Goal: Feedback & Contribution: Leave review/rating

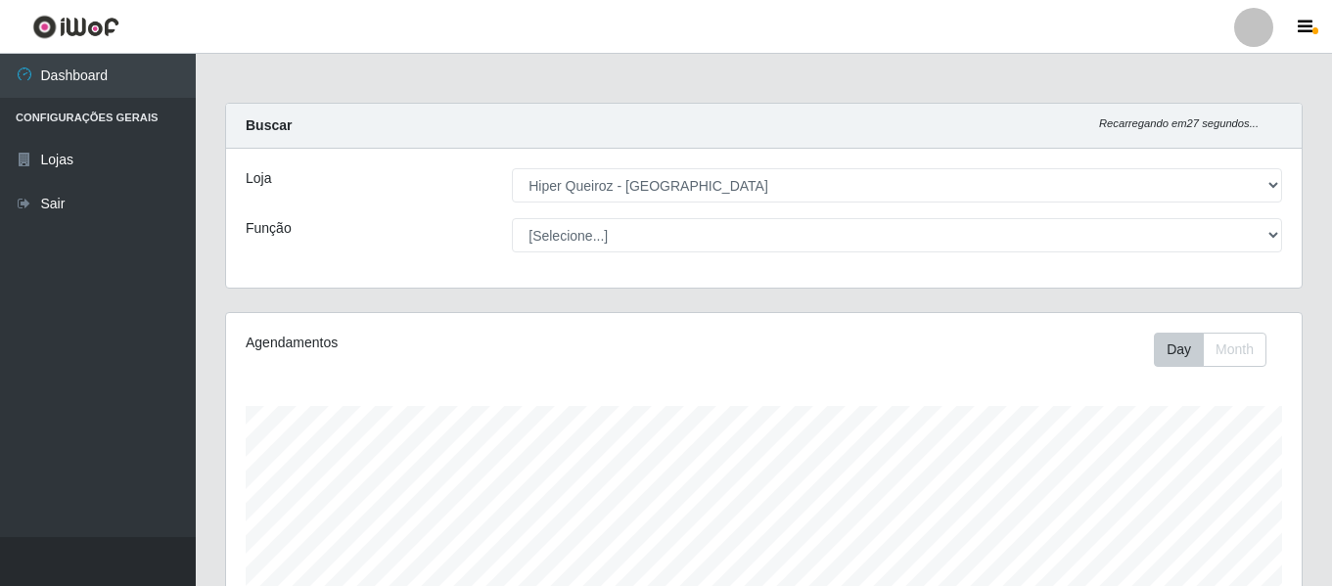
select select "497"
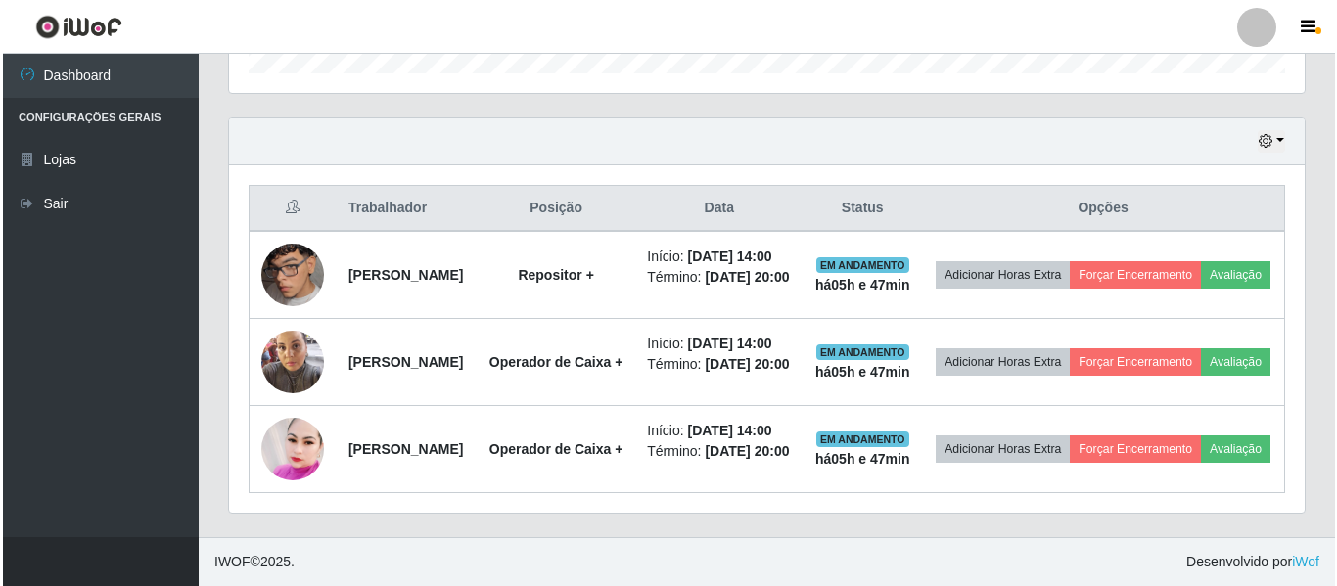
scroll to position [732, 0]
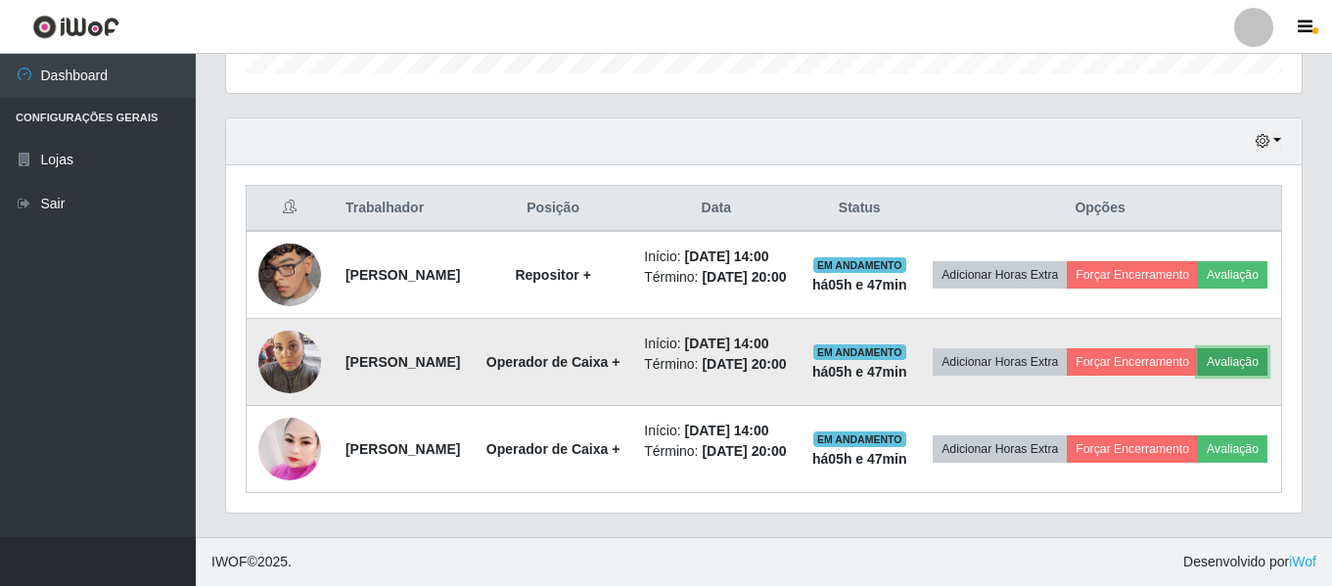
click at [1198, 348] on button "Avaliação" at bounding box center [1232, 361] width 69 height 27
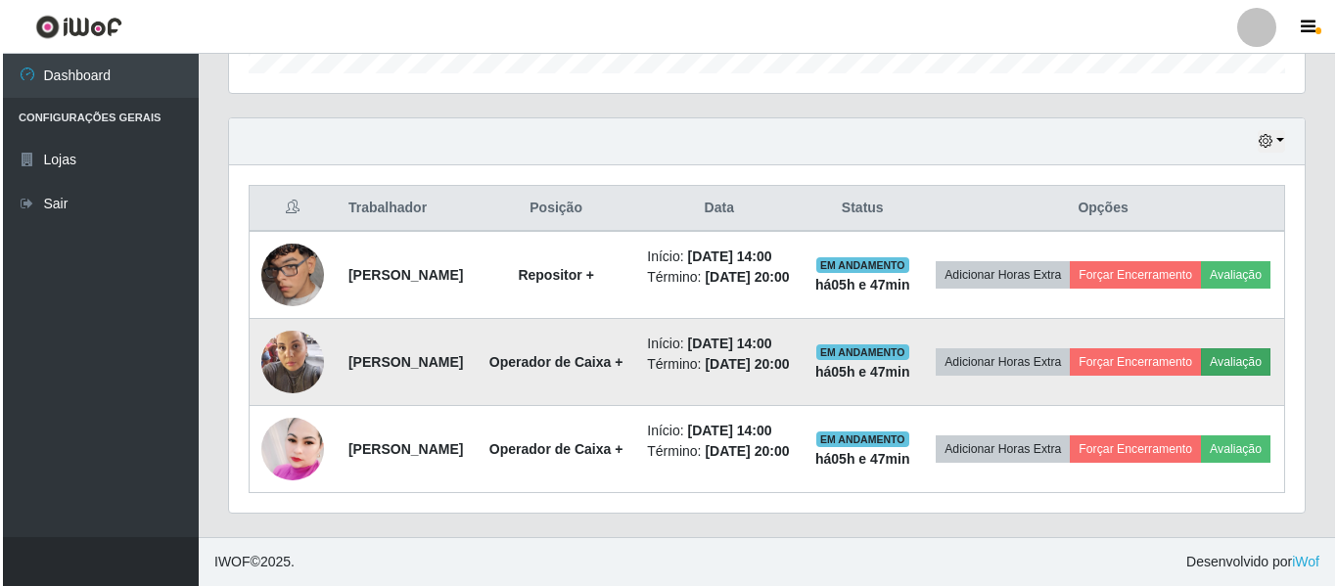
scroll to position [406, 1066]
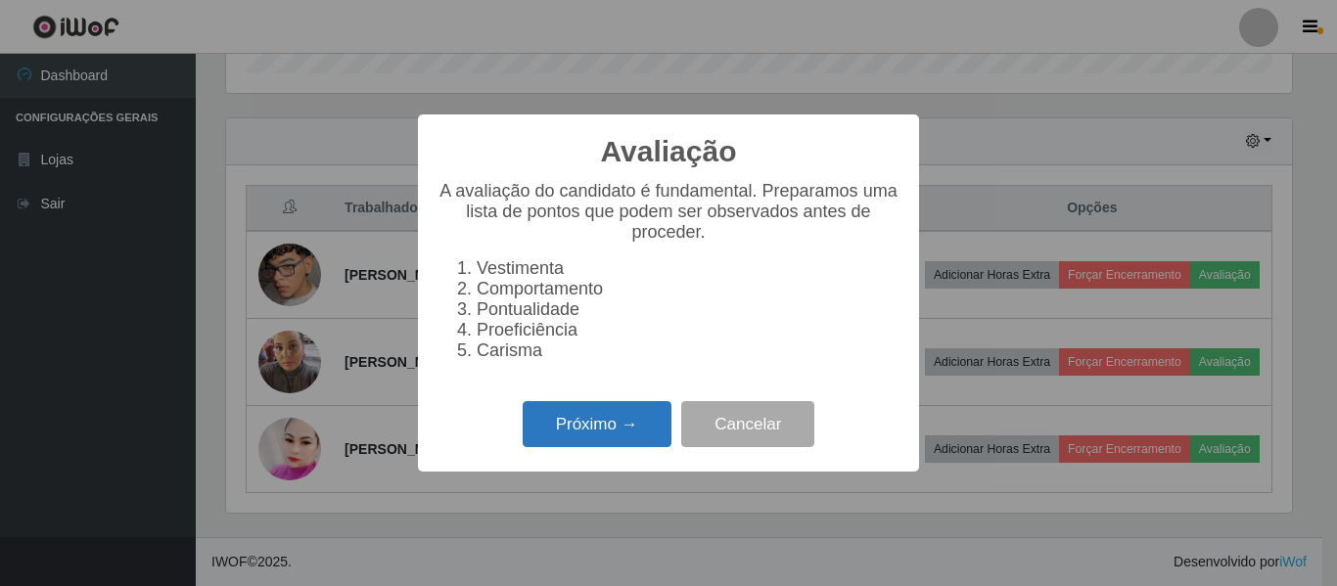
click at [628, 447] on button "Próximo →" at bounding box center [597, 424] width 149 height 46
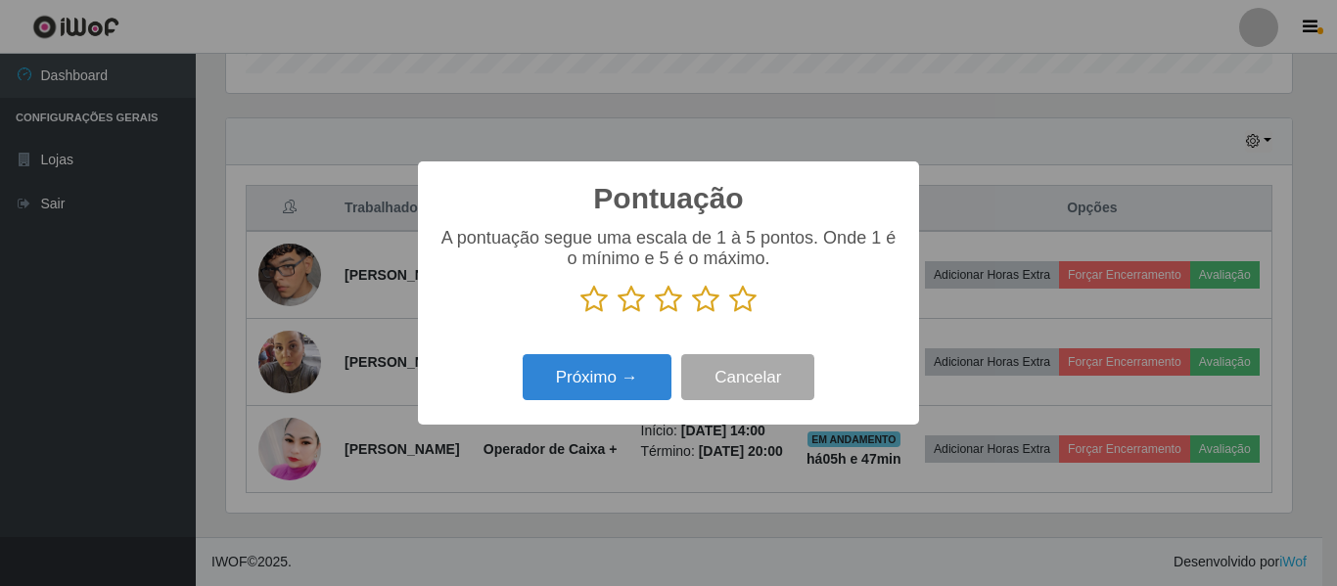
scroll to position [978345, 977686]
click at [756, 292] on icon at bounding box center [742, 299] width 27 height 29
click at [729, 314] on input "radio" at bounding box center [729, 314] width 0 height 0
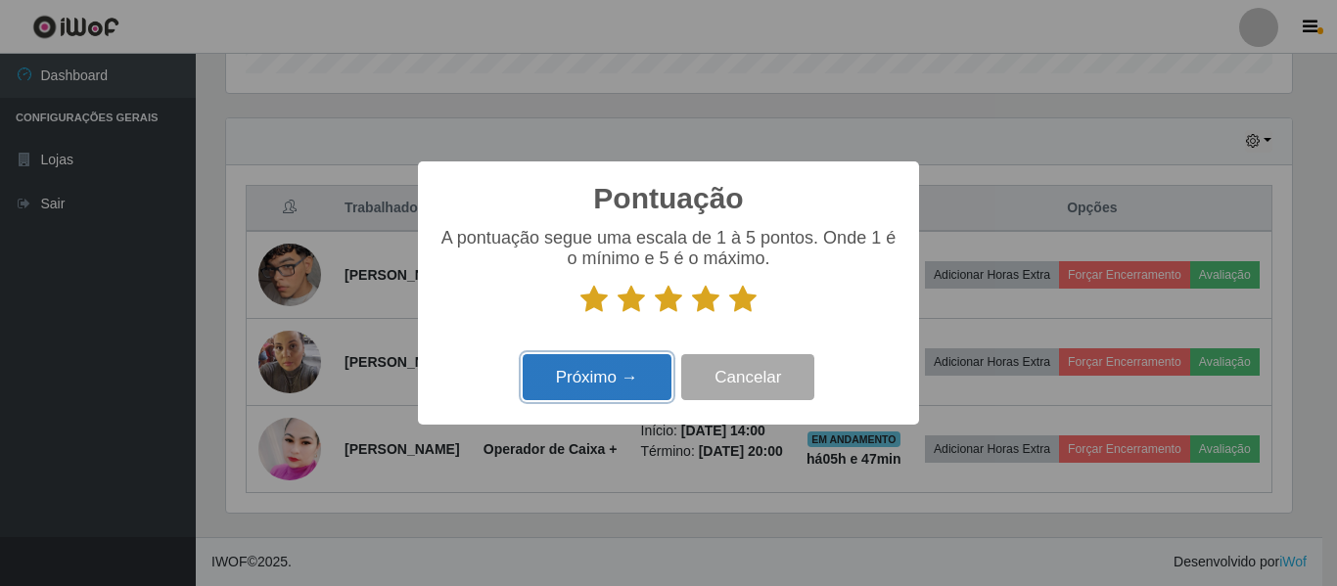
click at [574, 385] on button "Próximo →" at bounding box center [597, 377] width 149 height 46
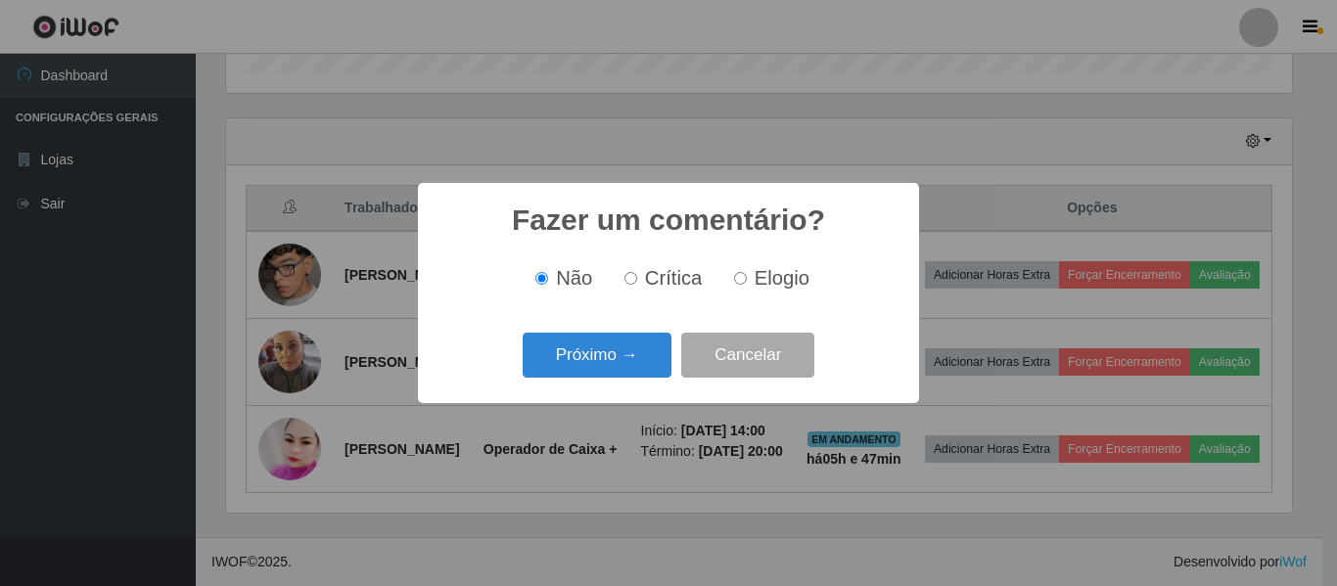
click at [764, 288] on span "Elogio" at bounding box center [782, 278] width 55 height 22
click at [747, 285] on input "Elogio" at bounding box center [740, 278] width 13 height 13
radio input "true"
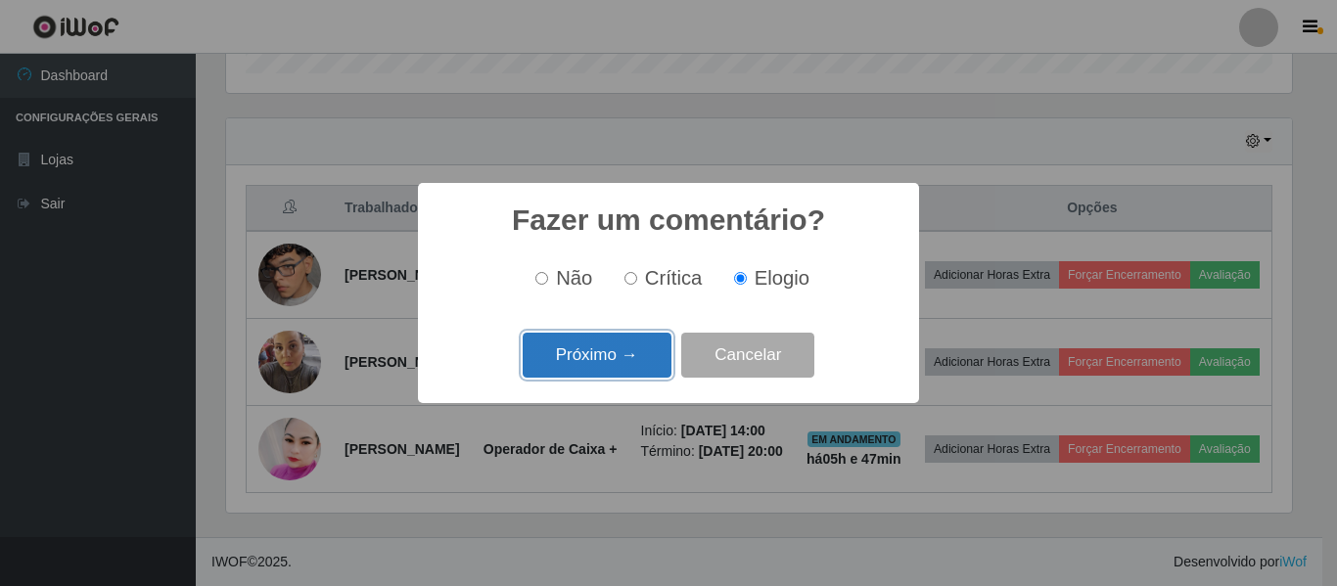
click at [600, 350] on button "Próximo →" at bounding box center [597, 356] width 149 height 46
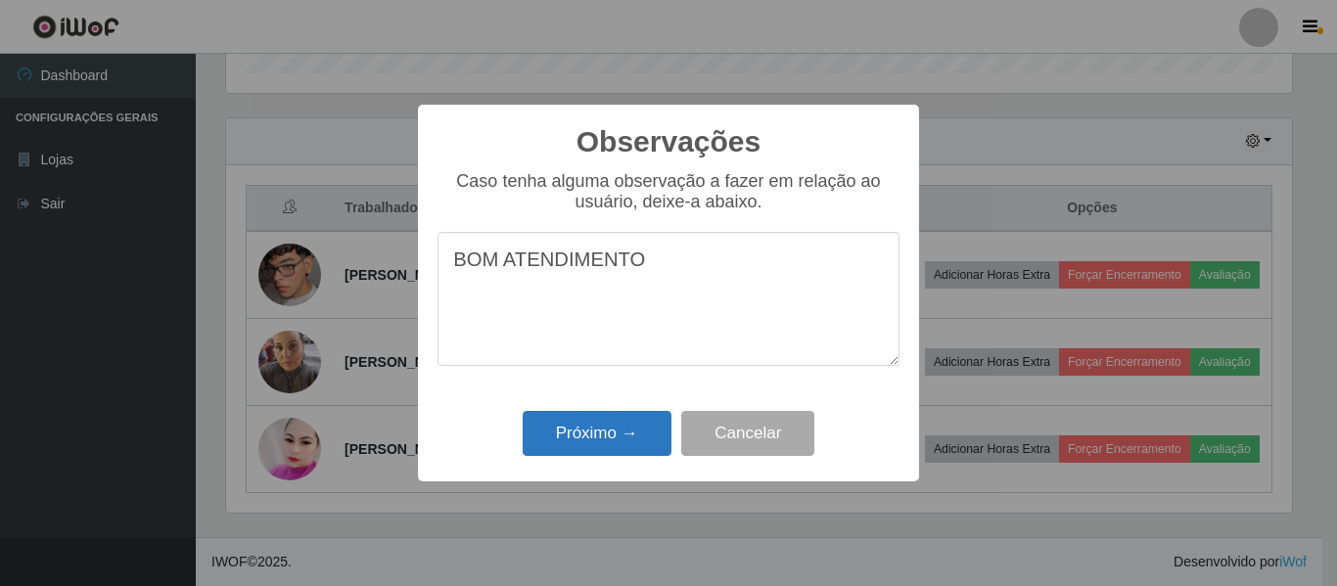
type textarea "BOM ATENDIMENTO"
click at [615, 437] on button "Próximo →" at bounding box center [597, 434] width 149 height 46
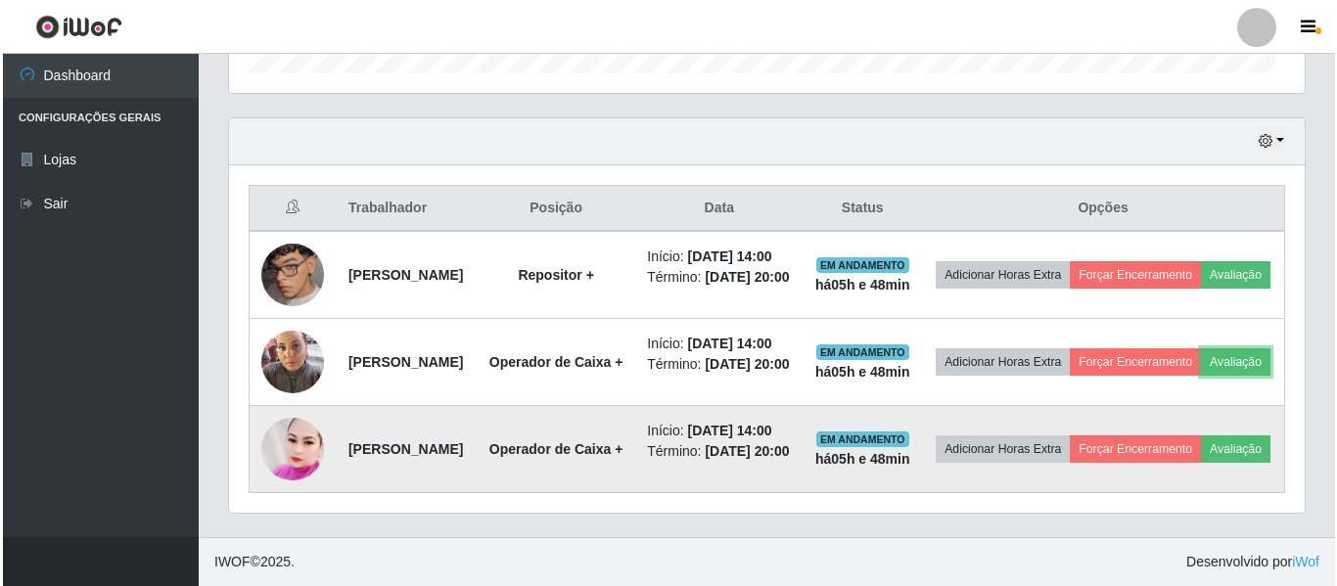
scroll to position [406, 1076]
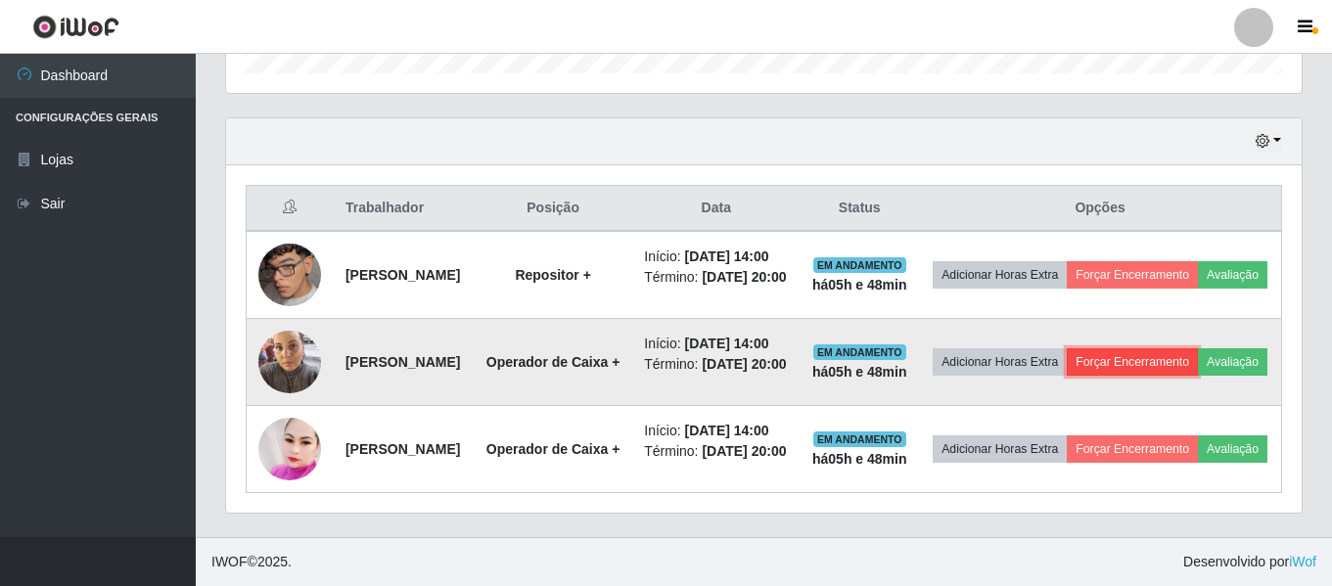
click at [1198, 348] on button "Forçar Encerramento" at bounding box center [1132, 361] width 131 height 27
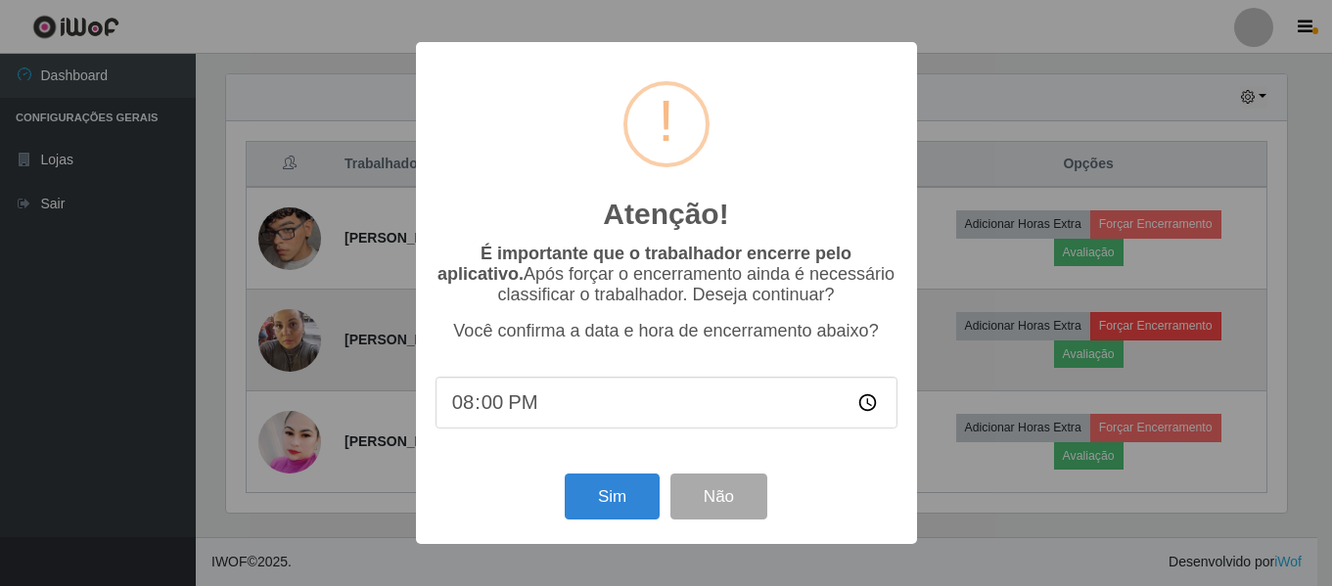
scroll to position [406, 1066]
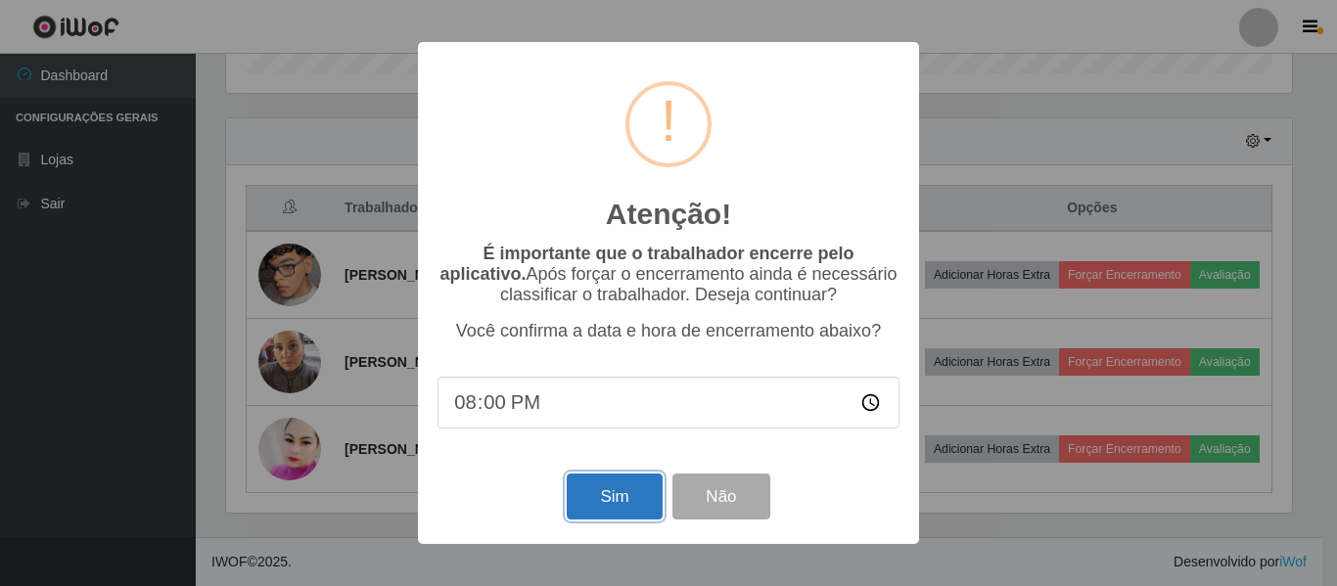
click at [591, 499] on button "Sim" at bounding box center [614, 497] width 95 height 46
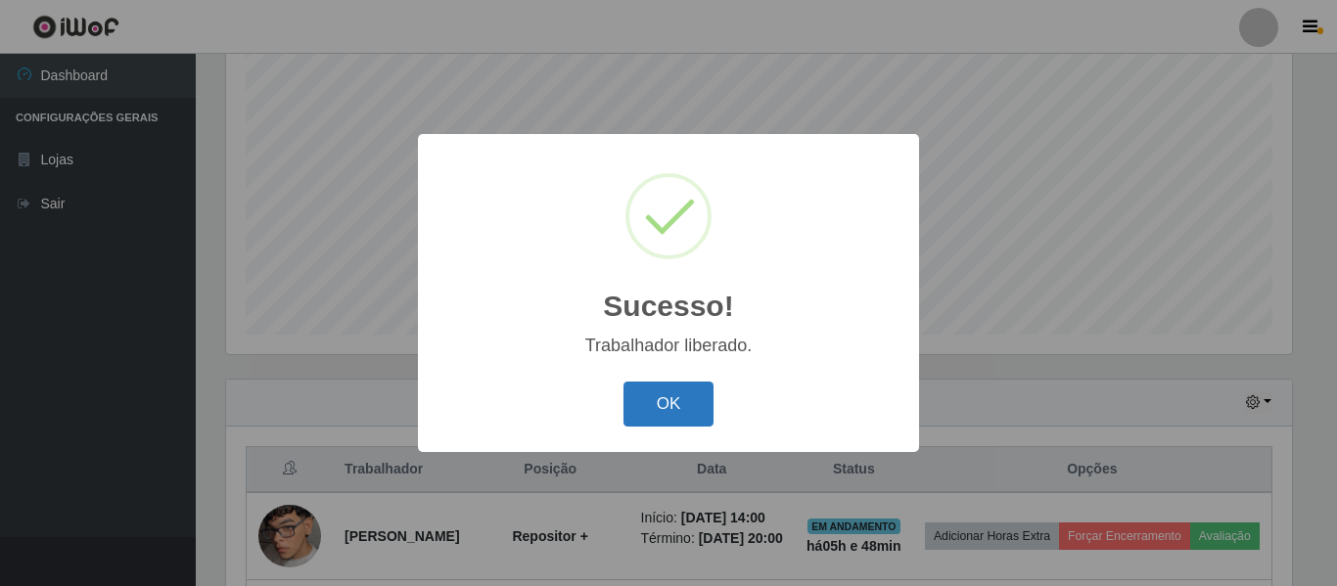
click at [665, 408] on button "OK" at bounding box center [668, 405] width 91 height 46
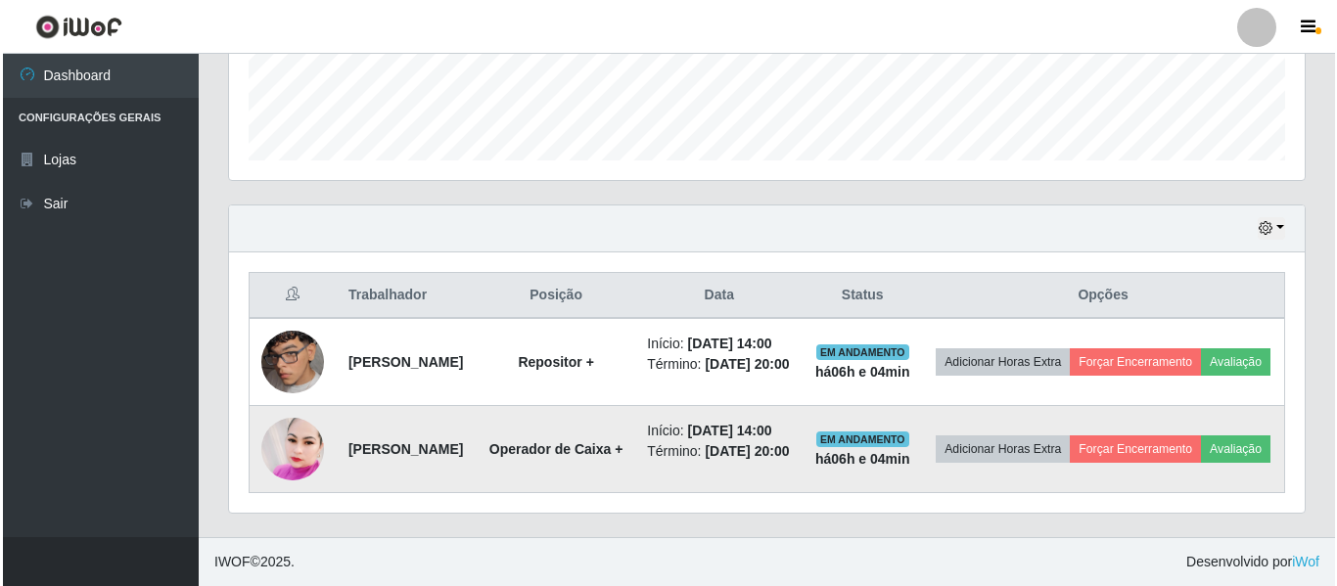
scroll to position [561, 0]
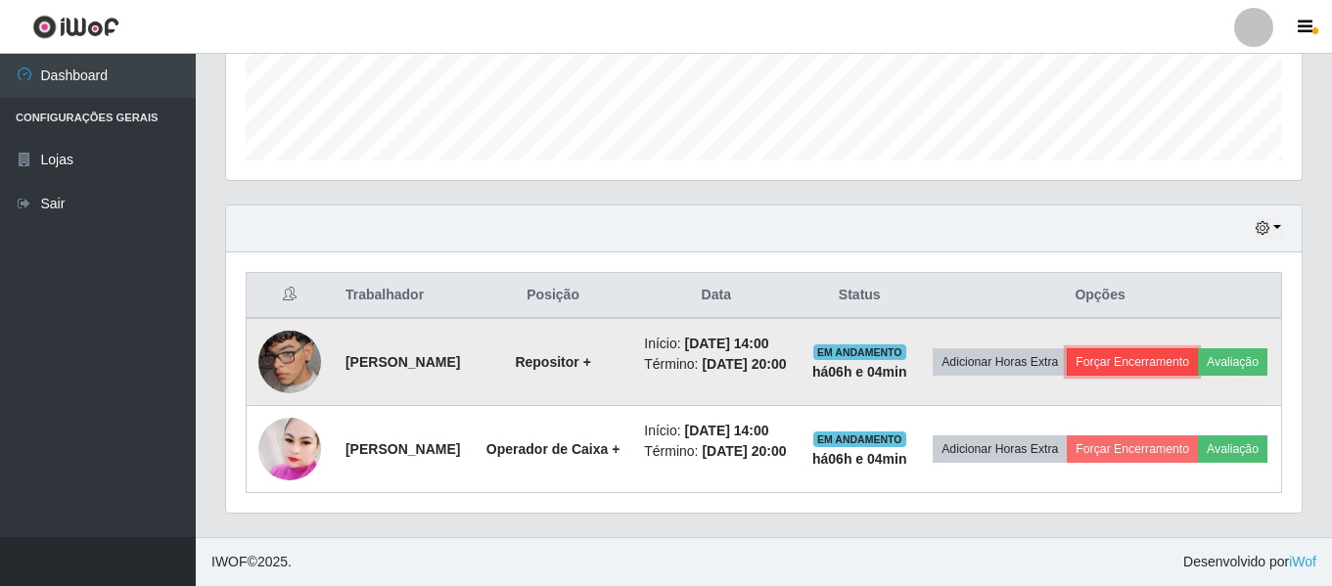
click at [1178, 348] on button "Forçar Encerramento" at bounding box center [1132, 361] width 131 height 27
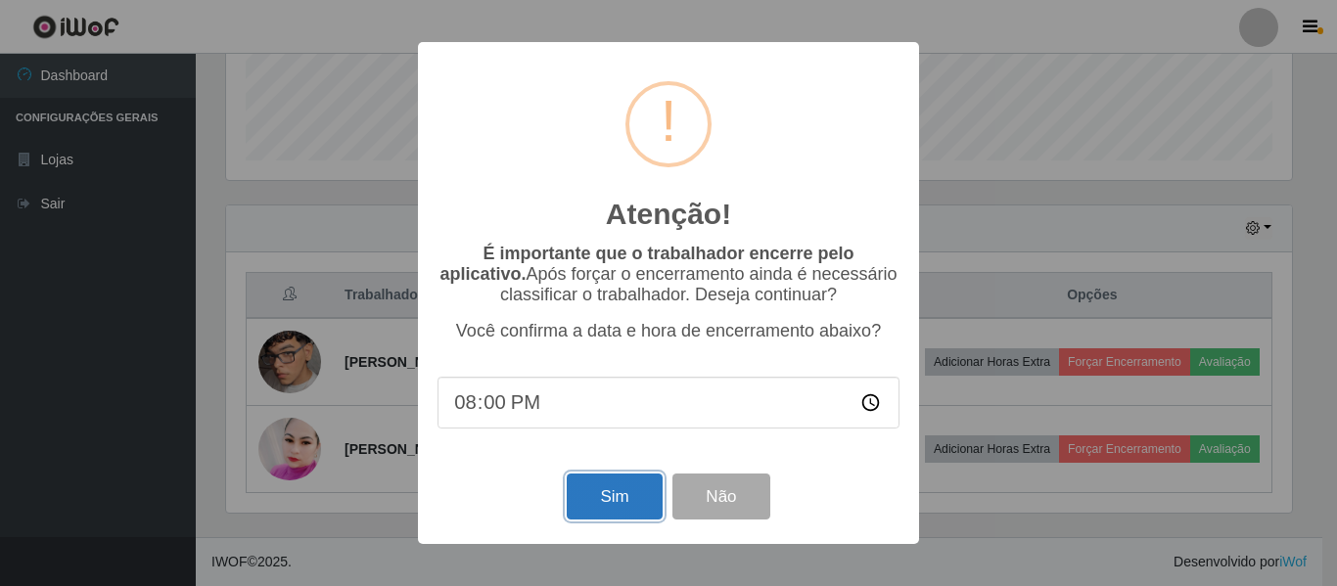
click at [592, 493] on button "Sim" at bounding box center [614, 497] width 95 height 46
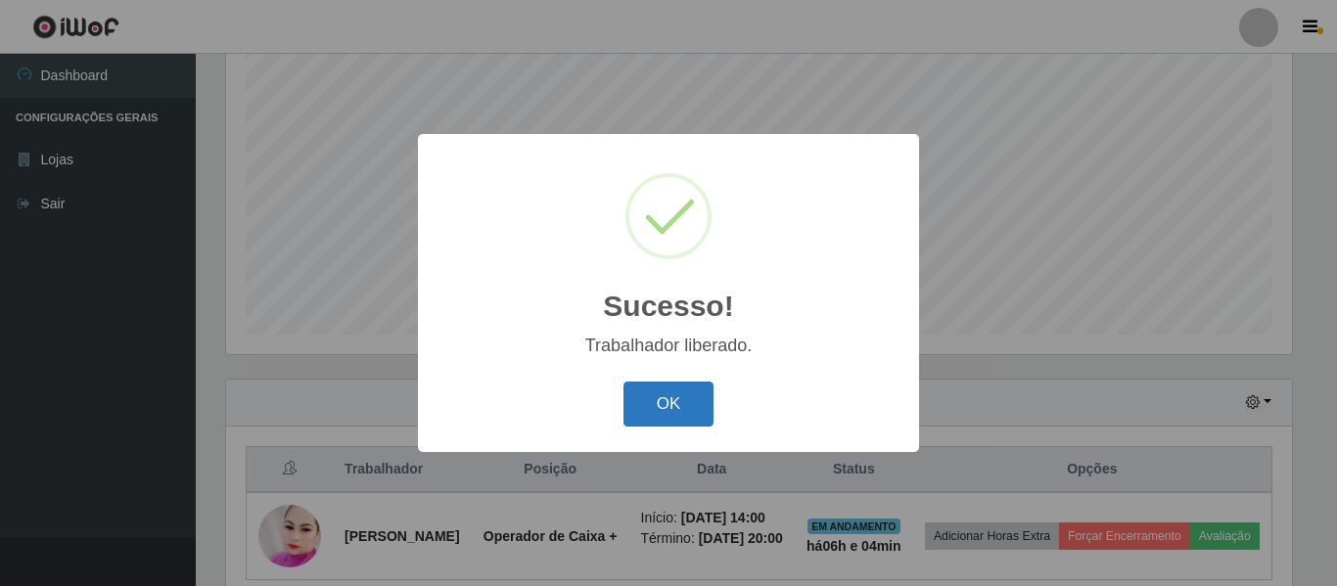
click at [658, 403] on button "OK" at bounding box center [668, 405] width 91 height 46
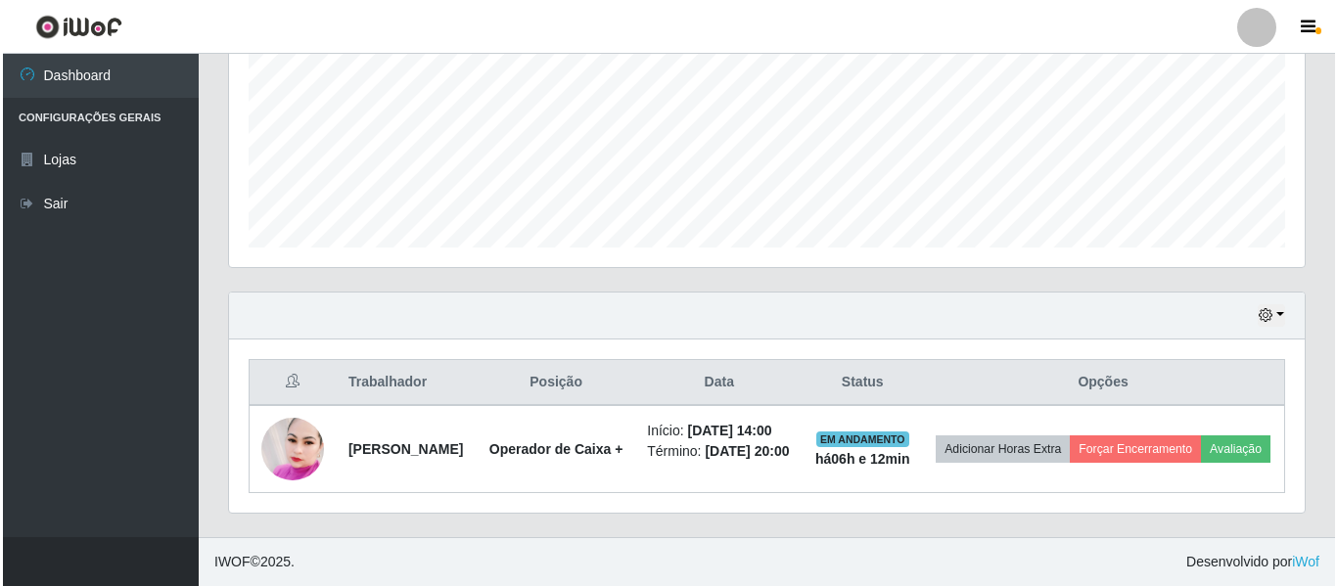
scroll to position [467, 0]
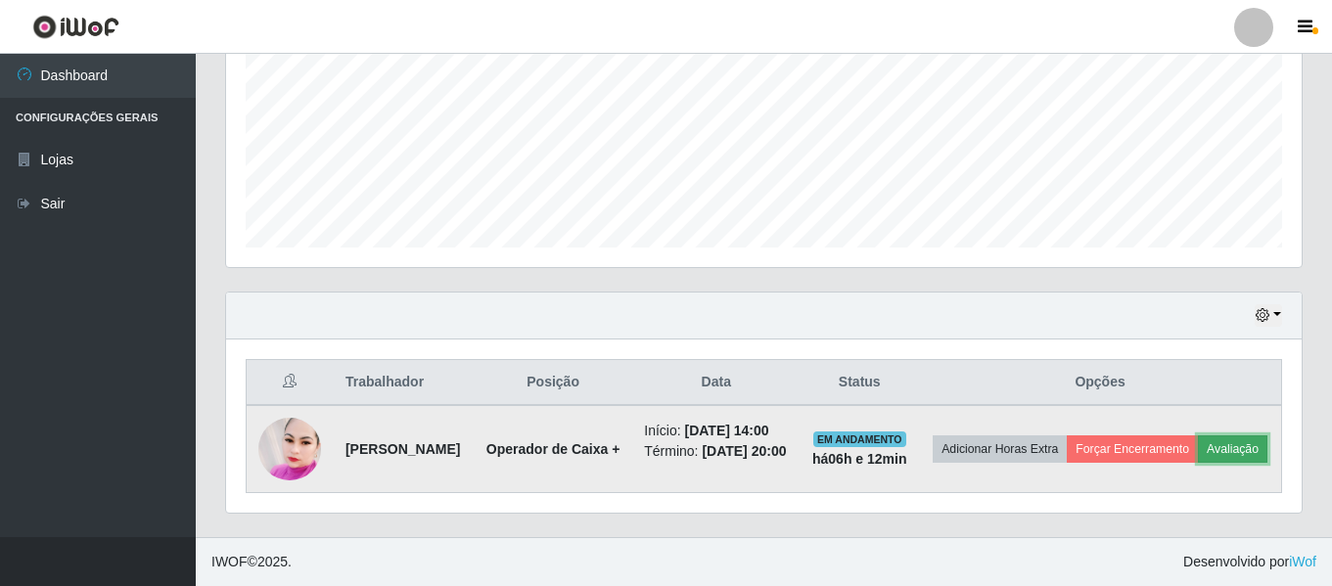
click at [1198, 463] on button "Avaliação" at bounding box center [1232, 449] width 69 height 27
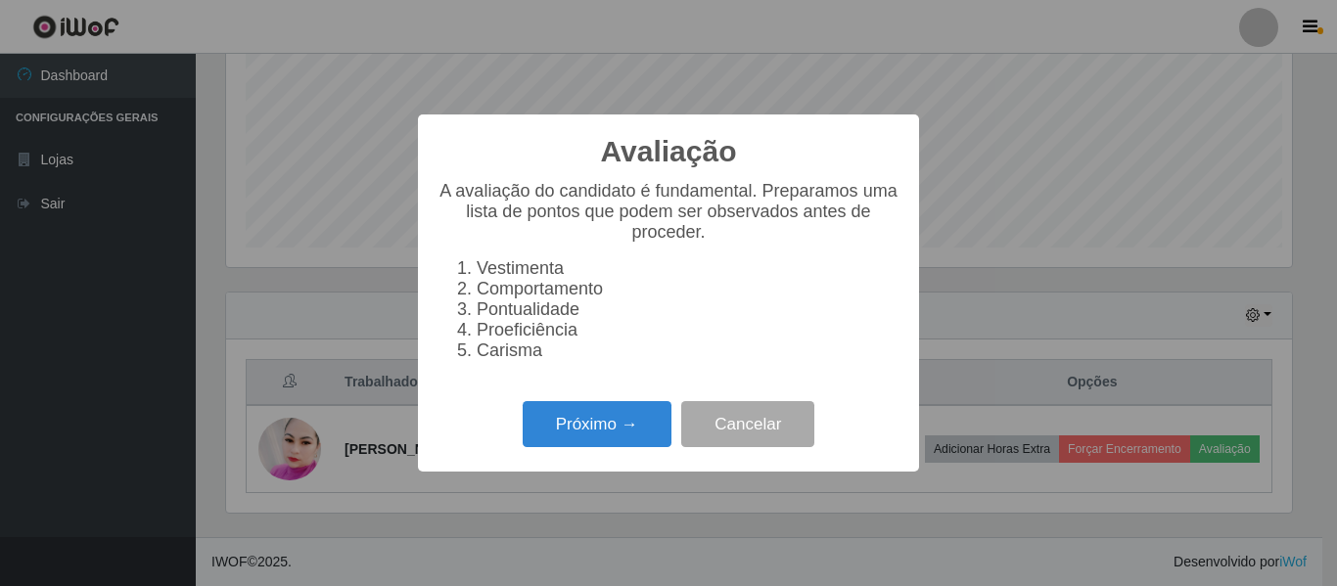
scroll to position [406, 1066]
click at [650, 441] on button "Próximo →" at bounding box center [597, 424] width 149 height 46
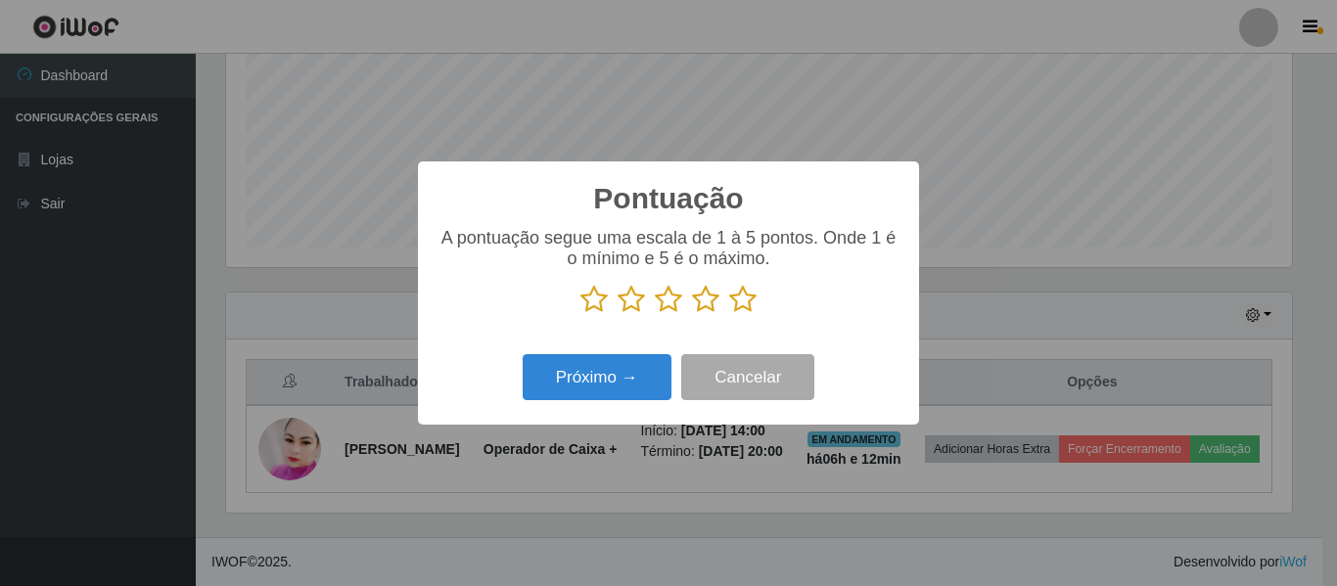
drag, startPoint x: 743, startPoint y: 299, endPoint x: 737, endPoint y: 315, distance: 17.6
click at [742, 299] on icon at bounding box center [742, 299] width 27 height 29
click at [729, 314] on input "radio" at bounding box center [729, 314] width 0 height 0
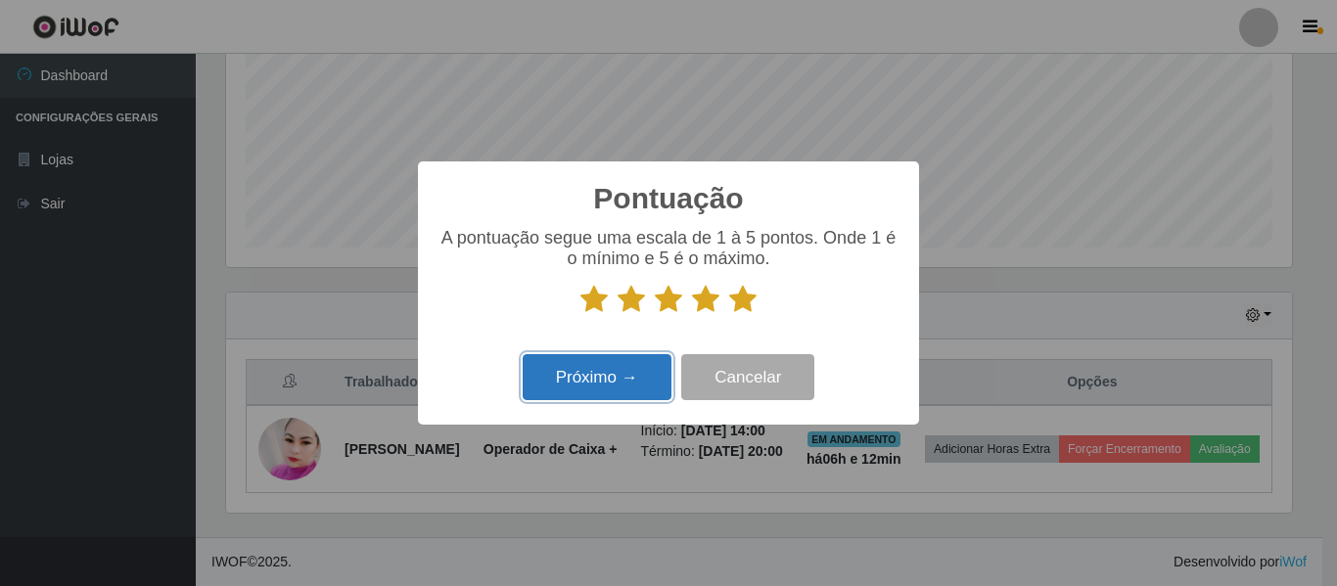
click at [640, 384] on button "Próximo →" at bounding box center [597, 377] width 149 height 46
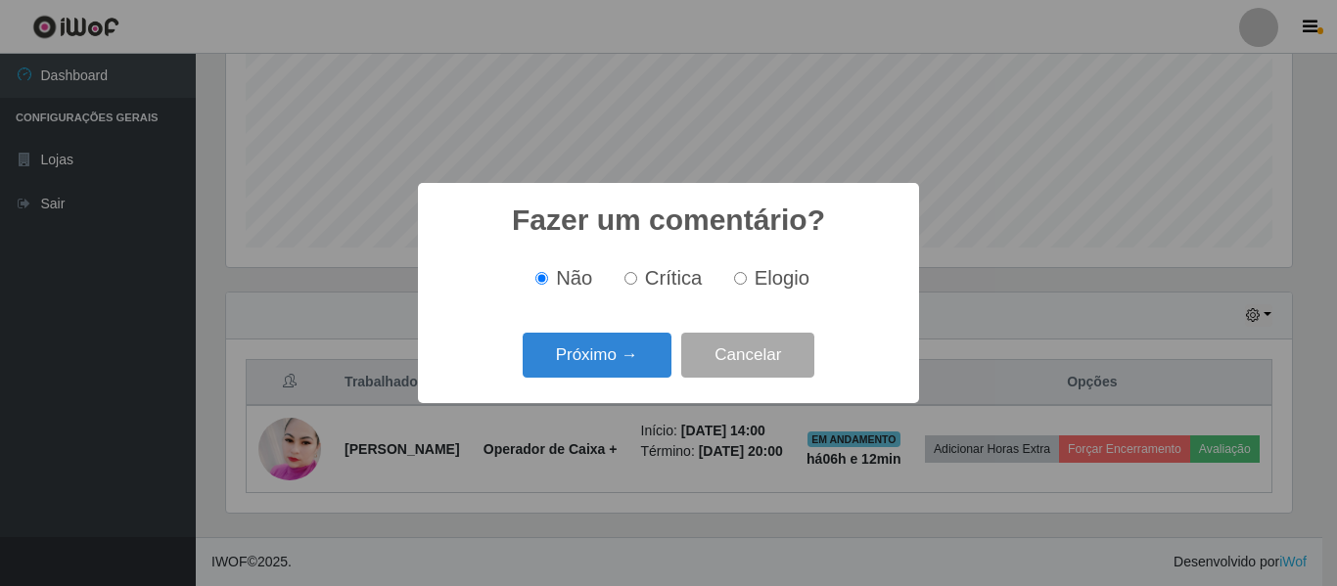
click at [748, 280] on label "Elogio" at bounding box center [767, 278] width 83 height 23
click at [747, 280] on input "Elogio" at bounding box center [740, 278] width 13 height 13
radio input "true"
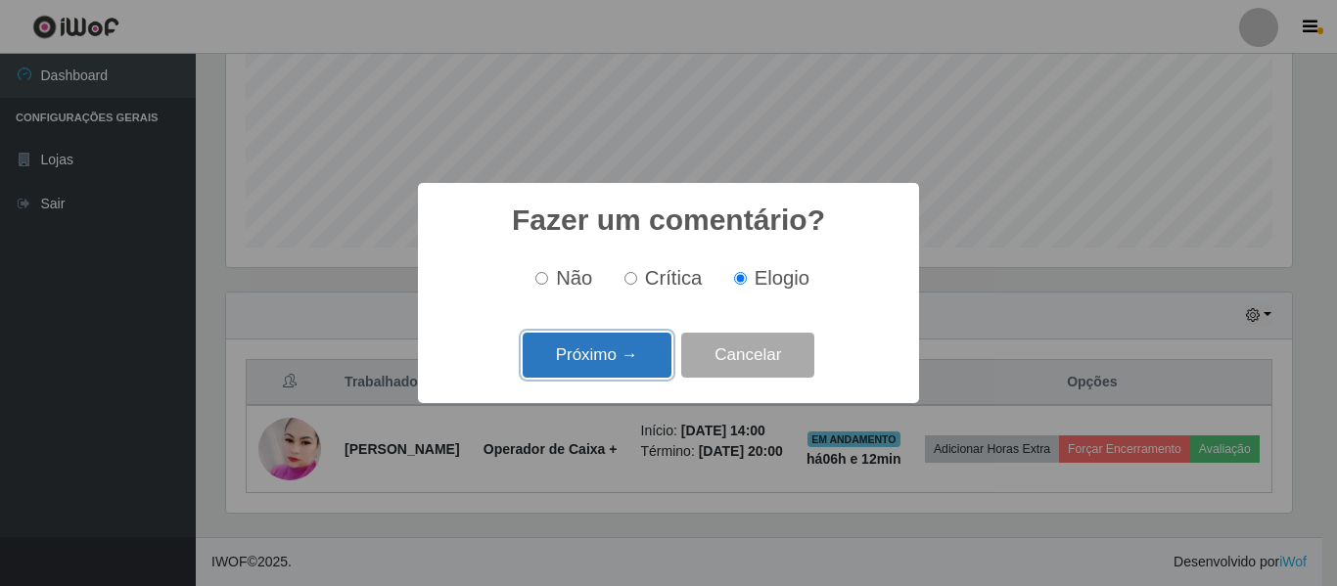
click at [615, 356] on button "Próximo →" at bounding box center [597, 356] width 149 height 46
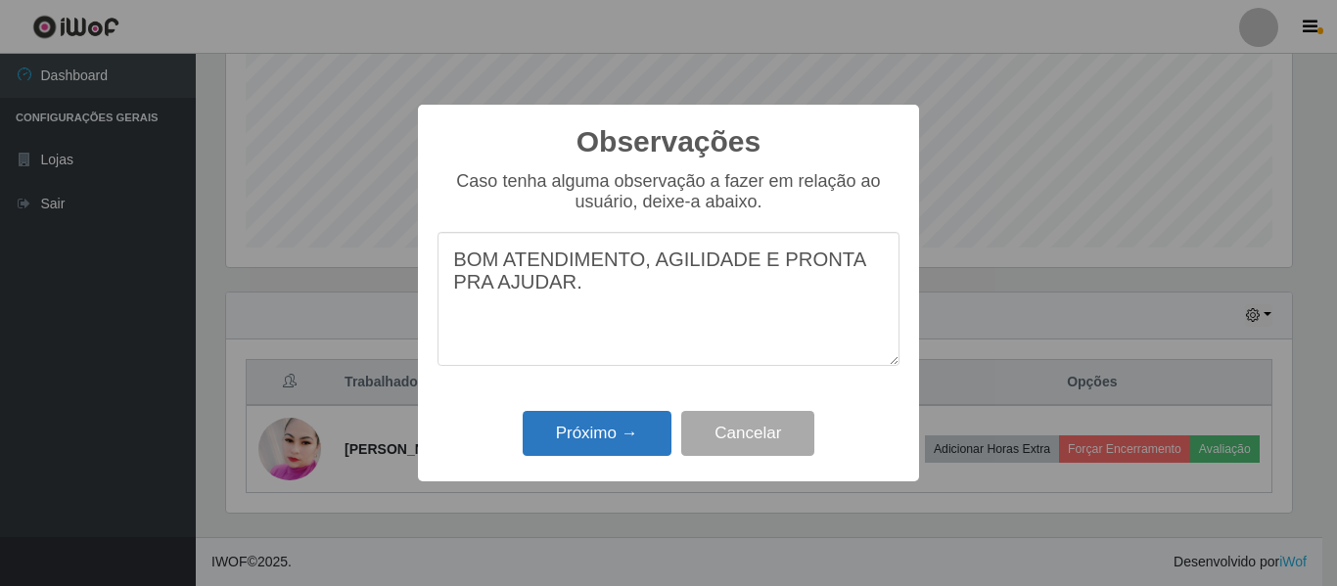
type textarea "BOM ATENDIMENTO, AGILIDADE E PRONTA PRA AJUDAR."
click at [581, 446] on button "Próximo →" at bounding box center [597, 434] width 149 height 46
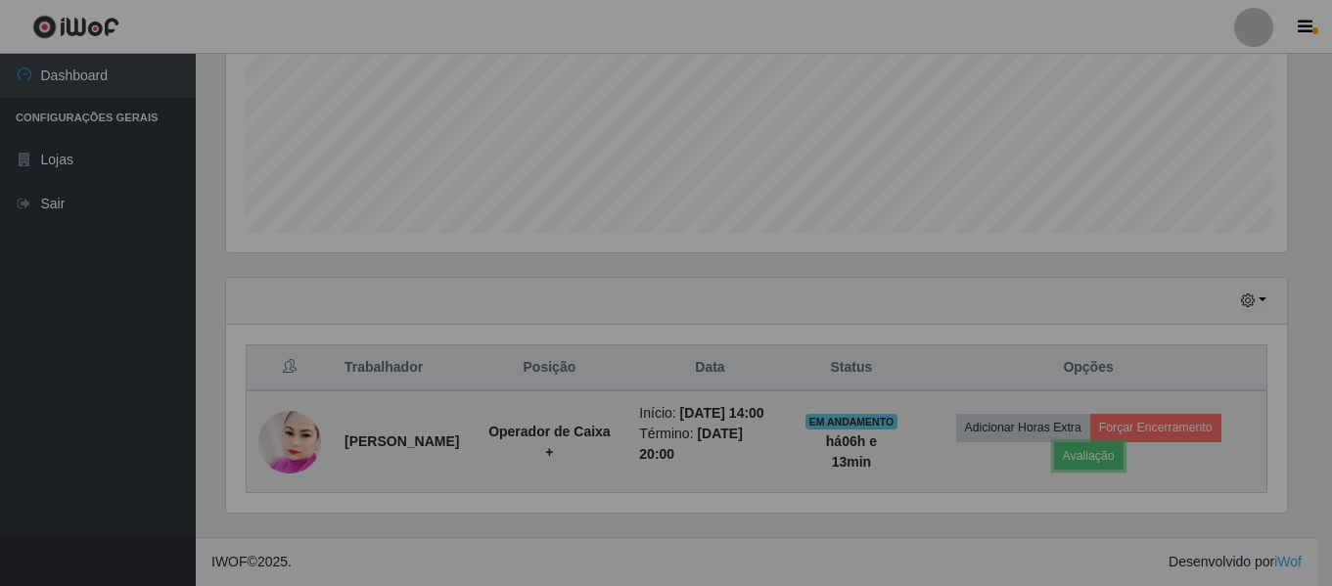
scroll to position [406, 1076]
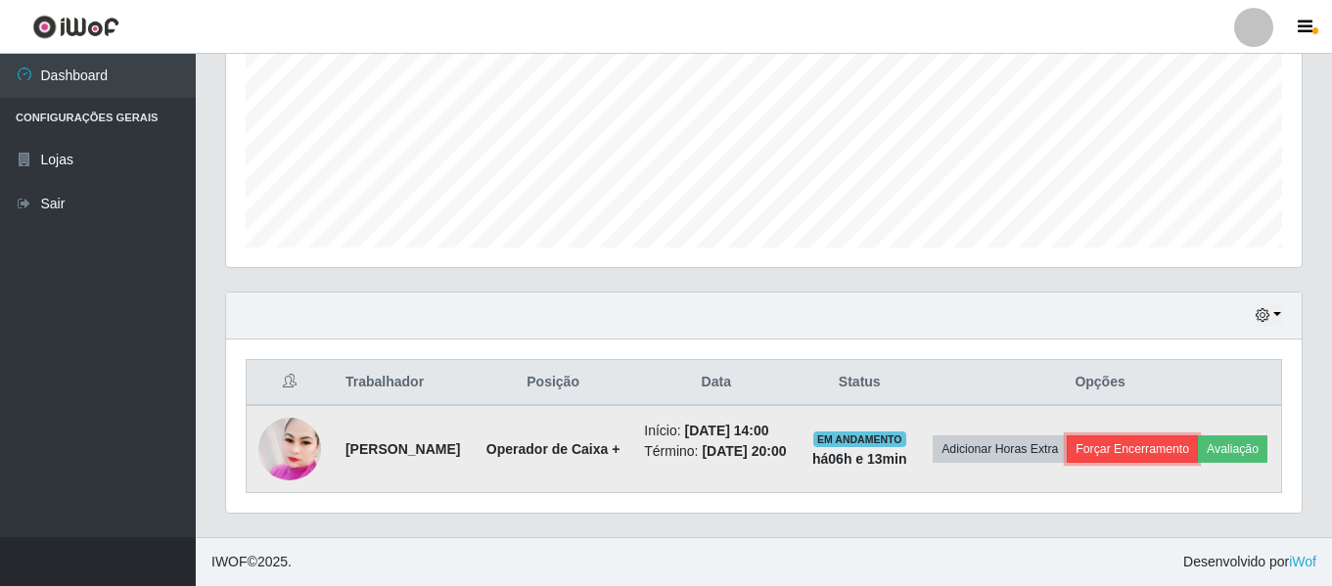
click at [1198, 436] on button "Forçar Encerramento" at bounding box center [1132, 449] width 131 height 27
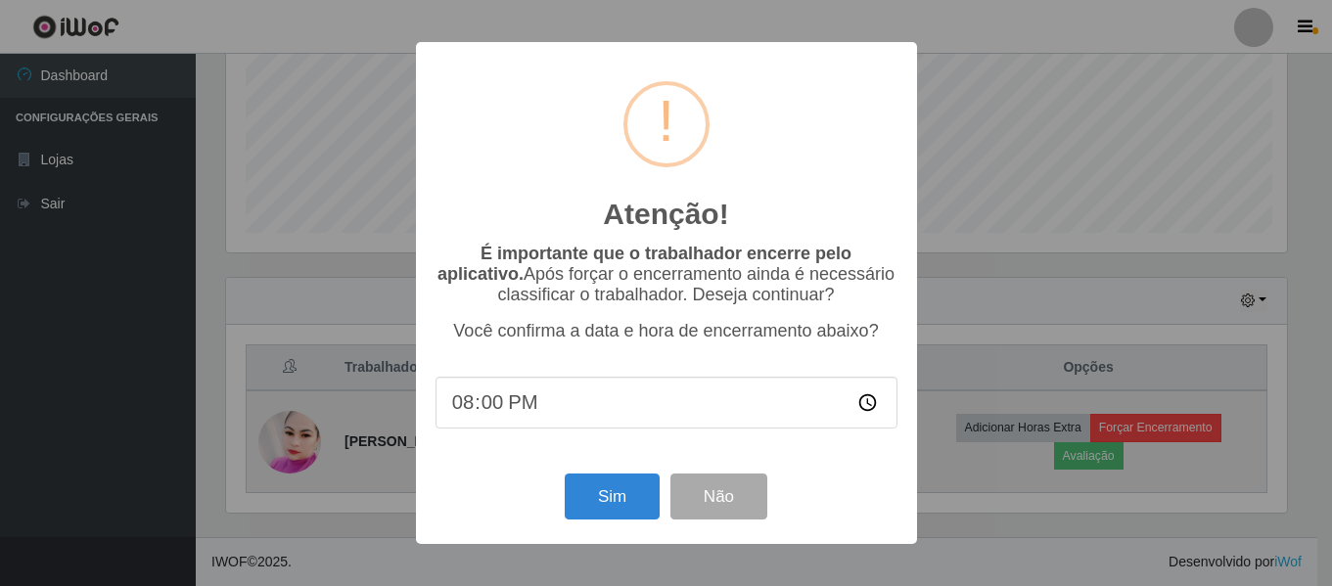
scroll to position [406, 1066]
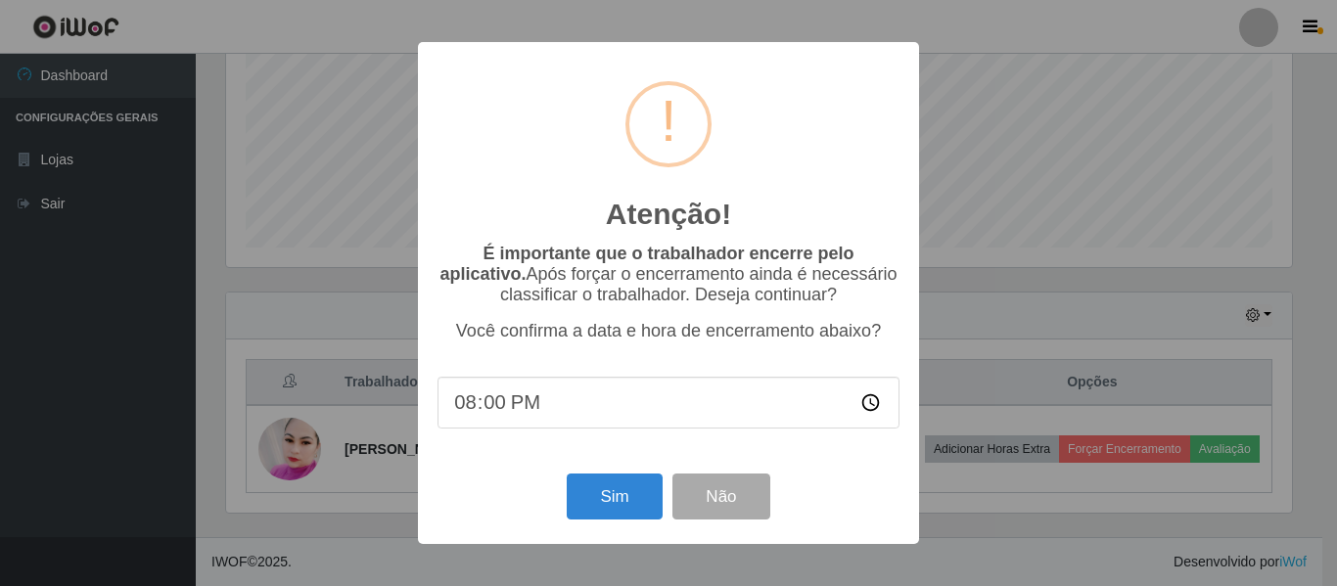
click at [522, 425] on input "20:00" at bounding box center [669, 403] width 462 height 52
click at [503, 415] on input "20:00" at bounding box center [669, 403] width 462 height 52
click at [496, 413] on input "20:00" at bounding box center [669, 403] width 462 height 52
type input "20:13"
click at [608, 487] on button "Sim" at bounding box center [614, 497] width 95 height 46
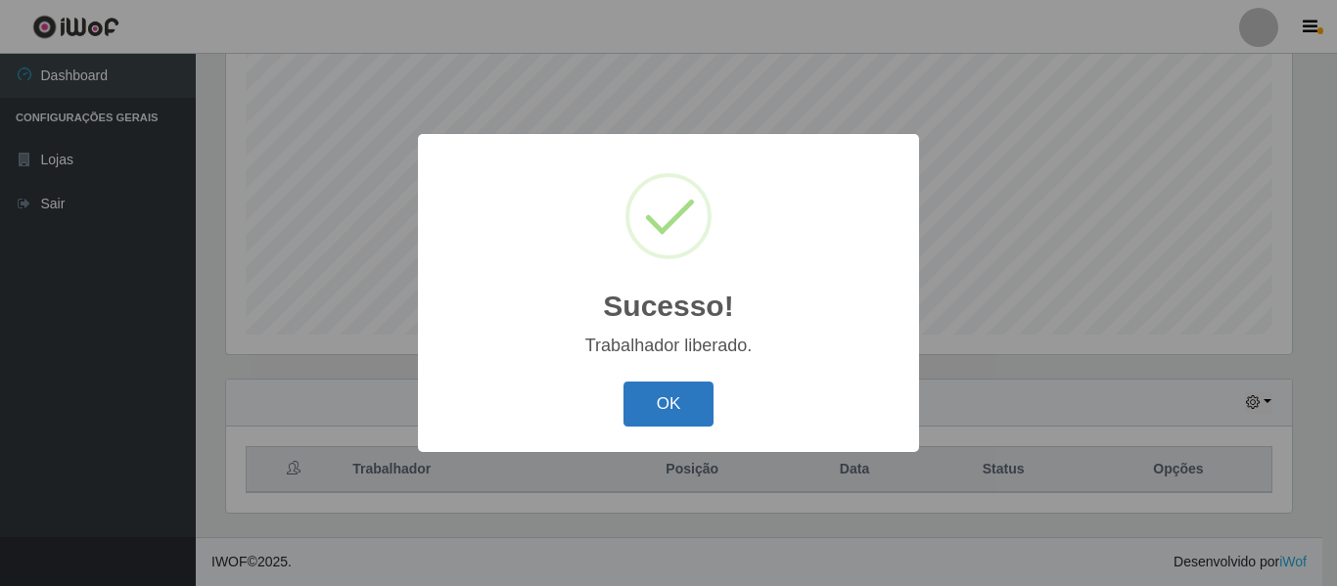
click at [667, 400] on button "OK" at bounding box center [668, 405] width 91 height 46
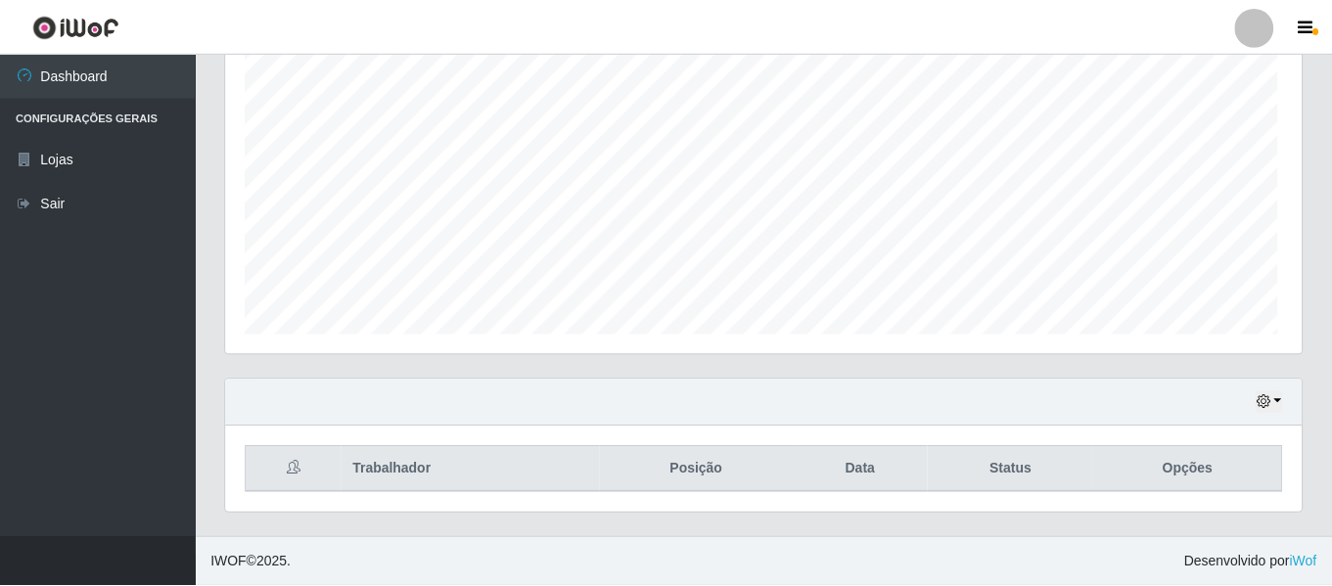
scroll to position [406, 1076]
